Goal: Task Accomplishment & Management: Manage account settings

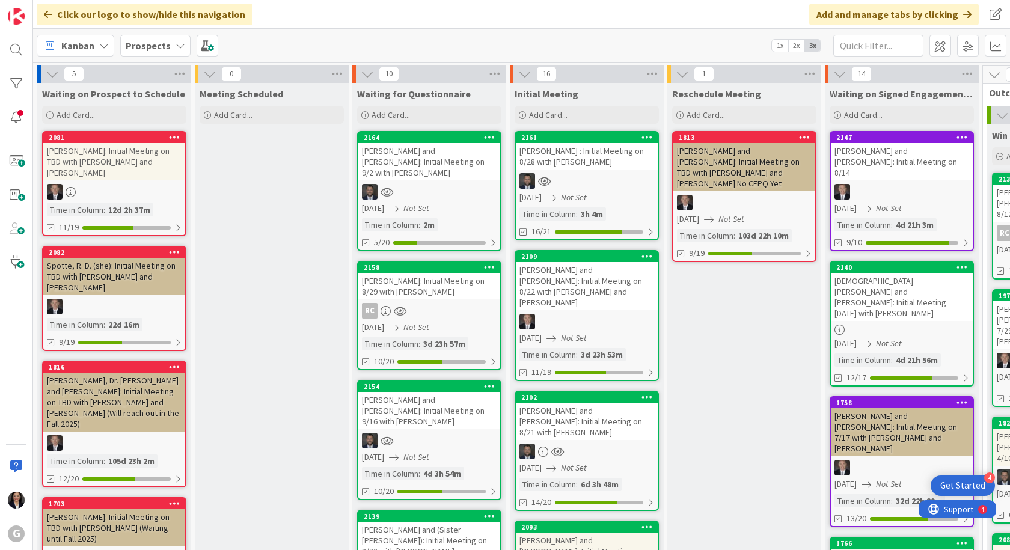
click at [69, 50] on span "Kanban" at bounding box center [77, 45] width 33 height 14
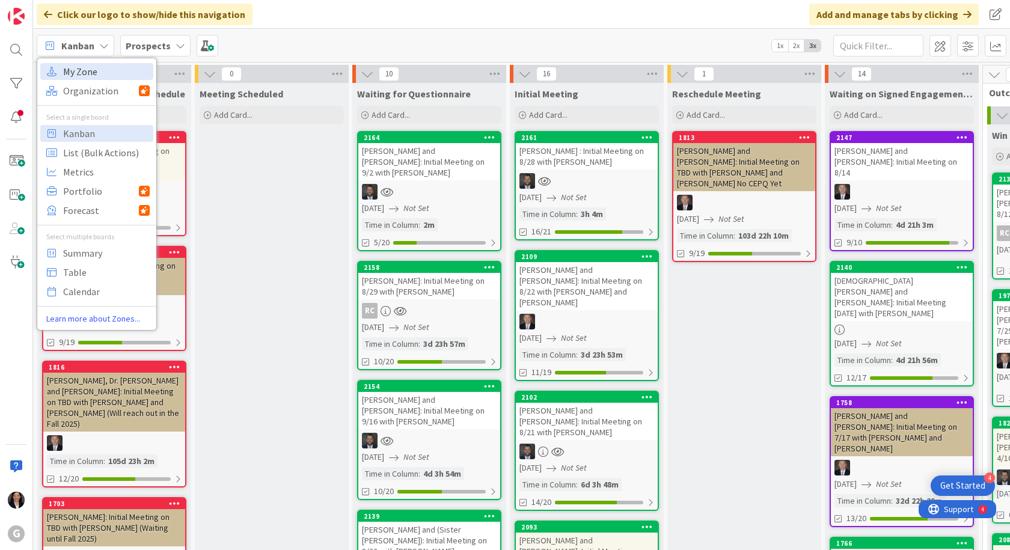
click at [75, 67] on span "My Zone" at bounding box center [106, 72] width 87 height 18
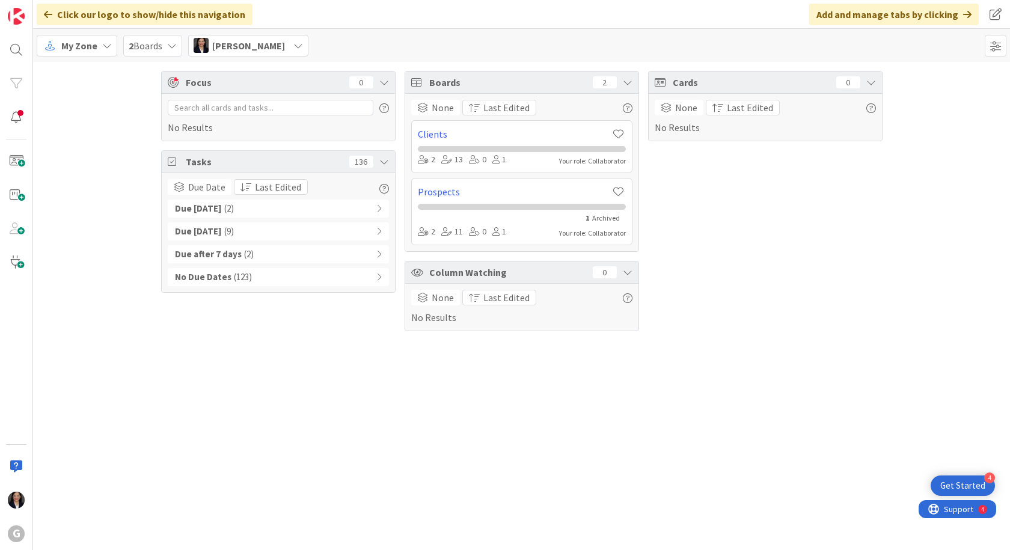
click at [198, 207] on b "Due [DATE]" at bounding box center [198, 209] width 47 height 14
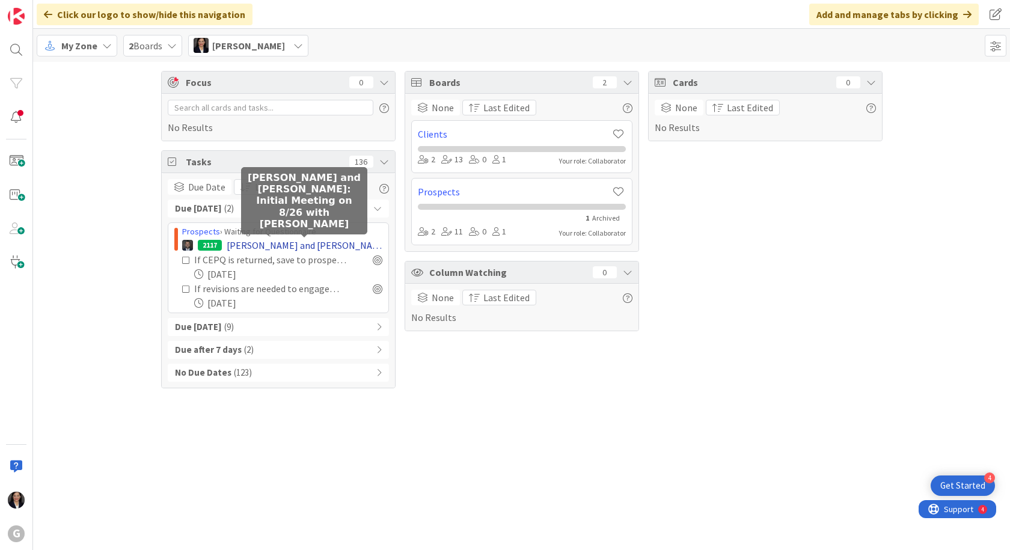
click at [345, 245] on span "[PERSON_NAME] and [PERSON_NAME]: Initial Meeting on 8/26 with [PERSON_NAME]" at bounding box center [305, 245] width 156 height 14
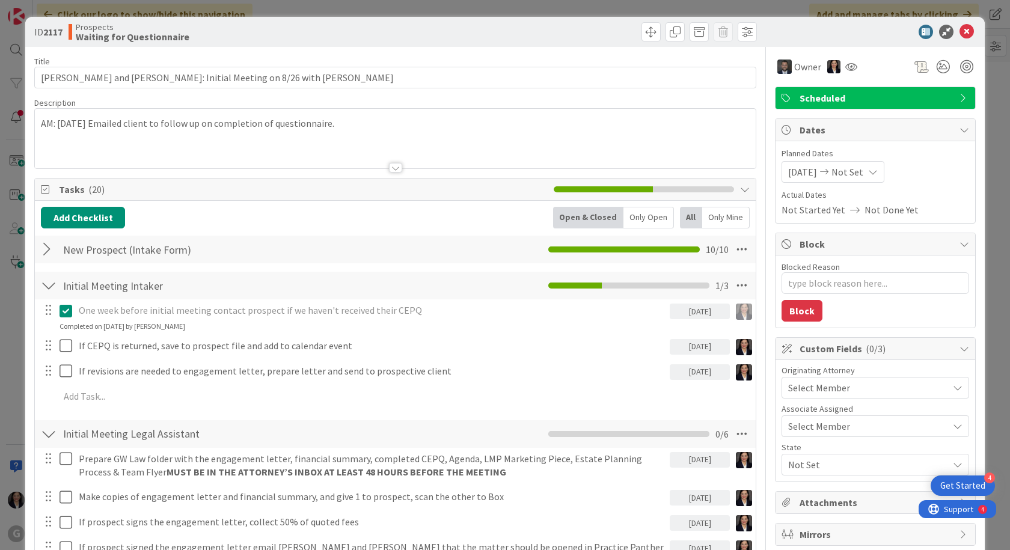
click at [43, 125] on p "AM: [DATE] Emailed client to follow up on completion of questionnaire." at bounding box center [395, 124] width 709 height 14
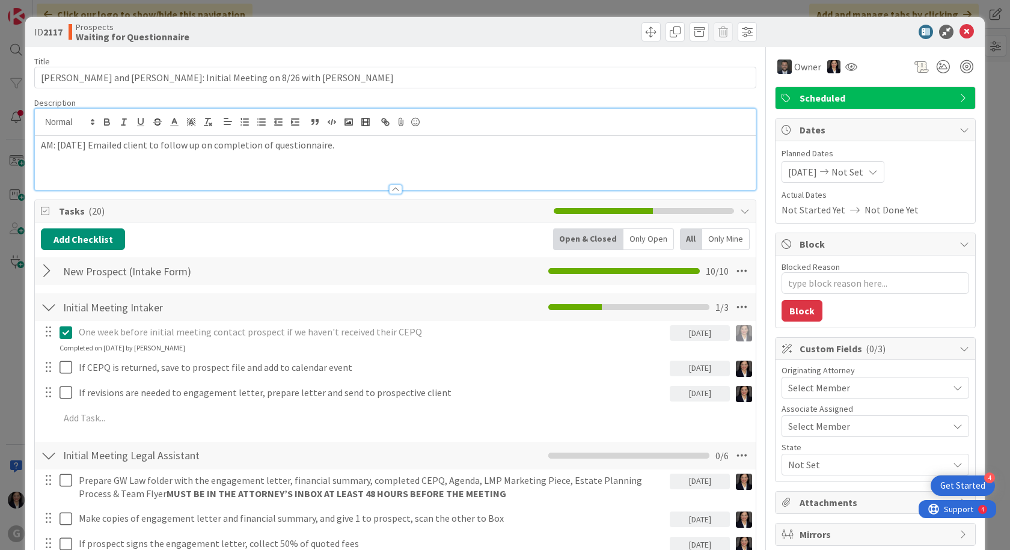
click at [40, 143] on div "AM: [DATE] Emailed client to follow up on completion of questionnaire." at bounding box center [395, 163] width 721 height 54
click at [50, 142] on p at bounding box center [395, 145] width 709 height 14
type textarea "x"
click at [124, 147] on p "AM: [DATE] E," at bounding box center [395, 145] width 709 height 14
type textarea "x"
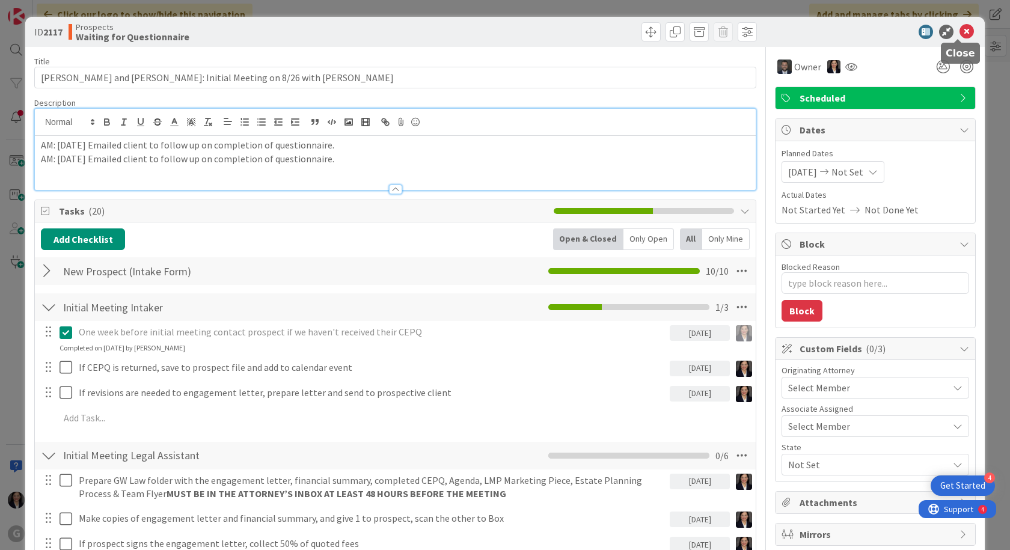
click at [960, 36] on icon at bounding box center [967, 32] width 14 height 14
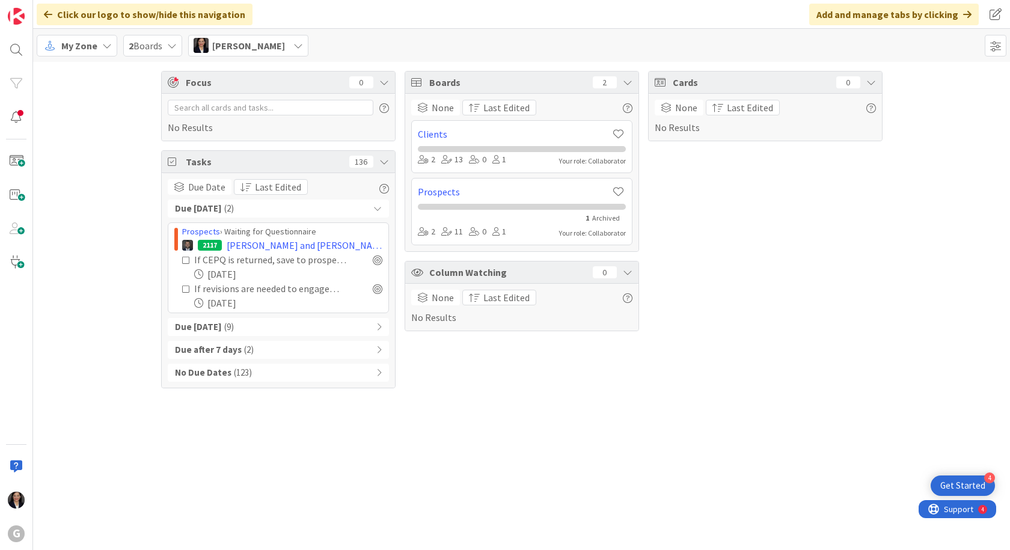
click at [192, 325] on b "Due [DATE]" at bounding box center [198, 327] width 47 height 14
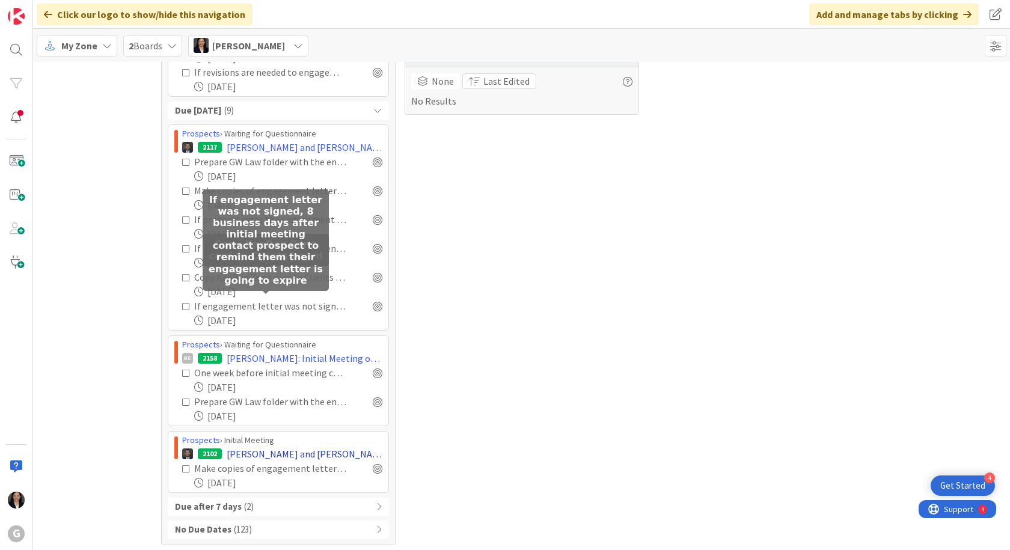
scroll to position [221, 0]
